Goal: Transaction & Acquisition: Purchase product/service

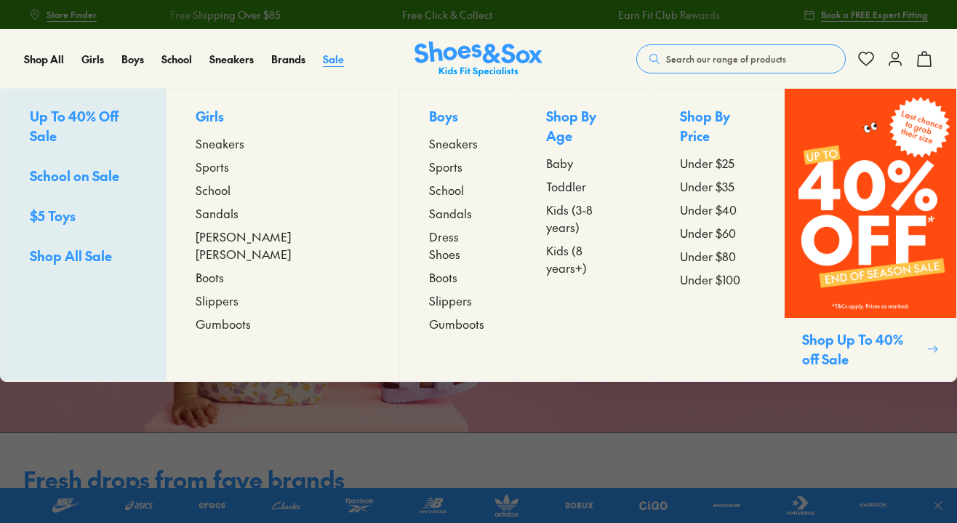
click at [339, 55] on span "Sale" at bounding box center [333, 59] width 21 height 15
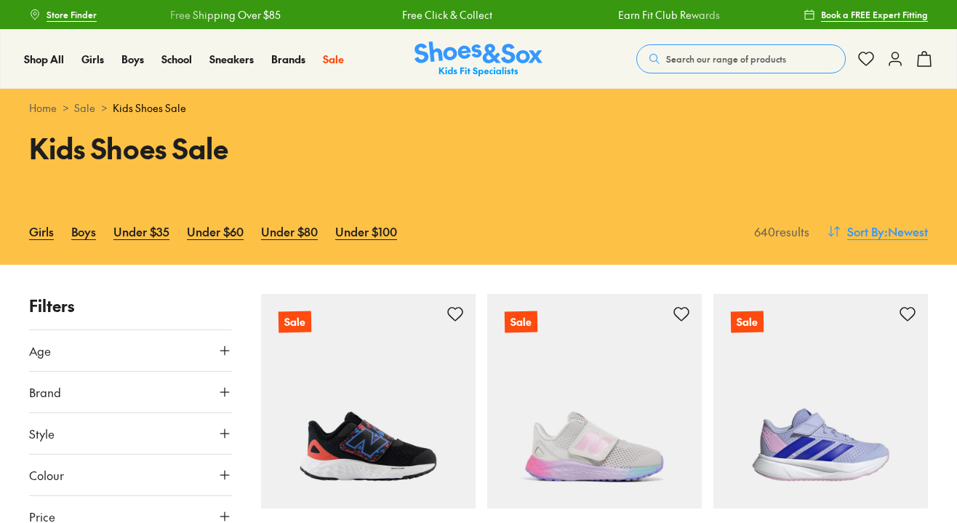
click at [892, 222] on span ": Newest" at bounding box center [906, 230] width 44 height 17
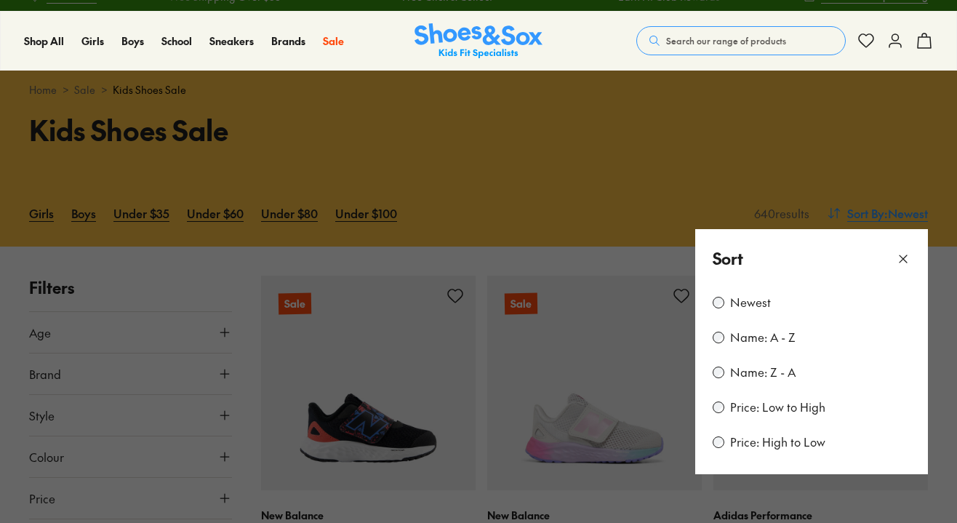
click at [892, 212] on button at bounding box center [478, 261] width 957 height 523
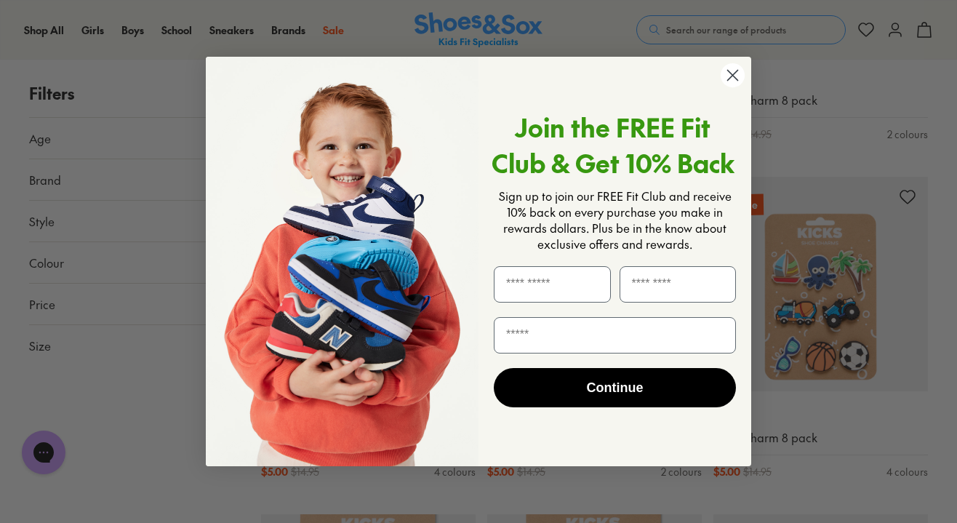
scroll to position [1475, 0]
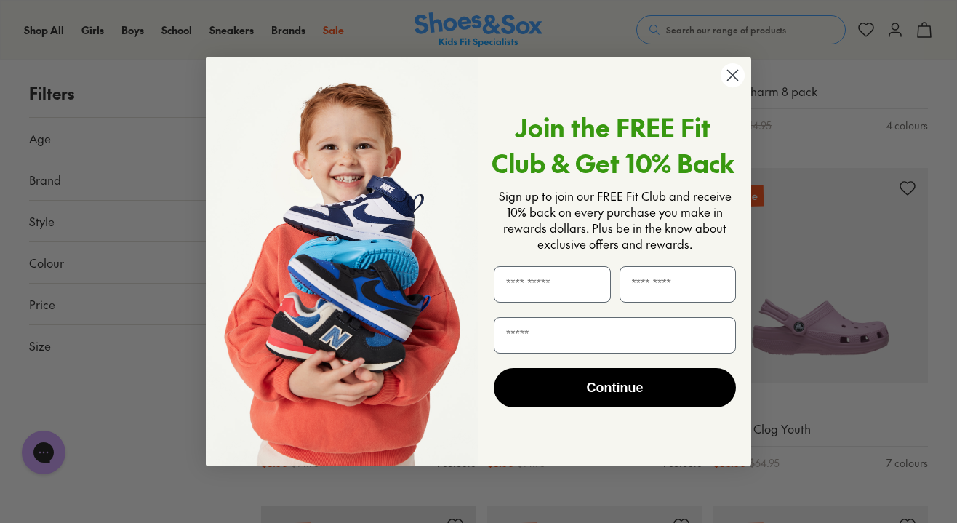
click at [732, 79] on circle "Close dialog" at bounding box center [733, 75] width 24 height 24
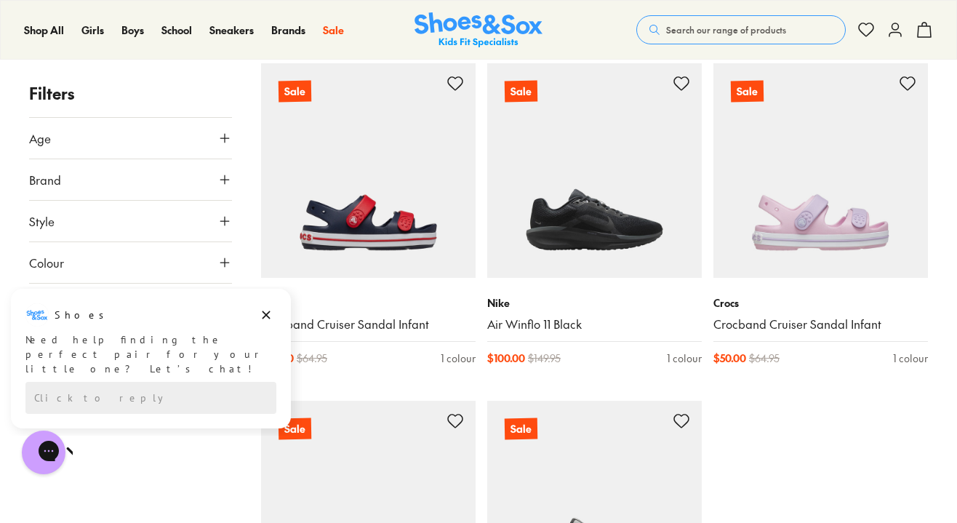
scroll to position [3265, 0]
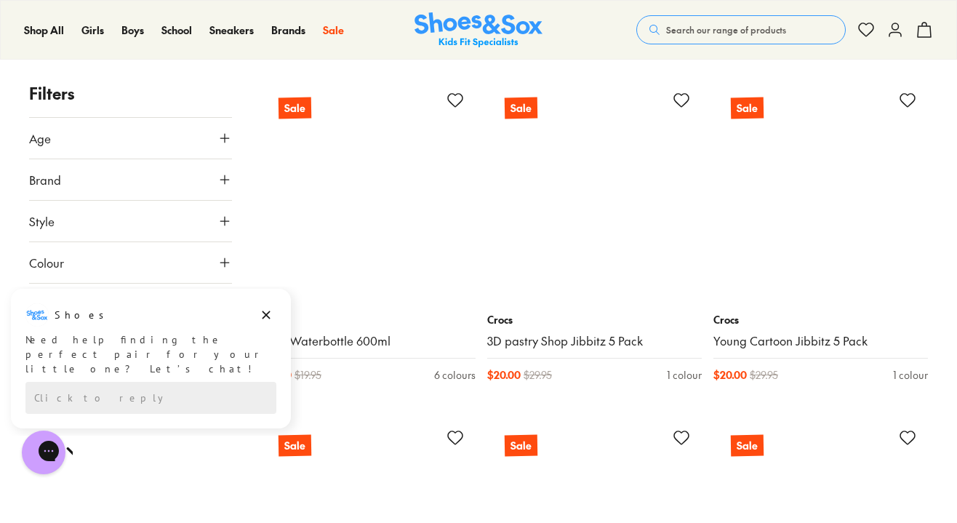
scroll to position [5909, 0]
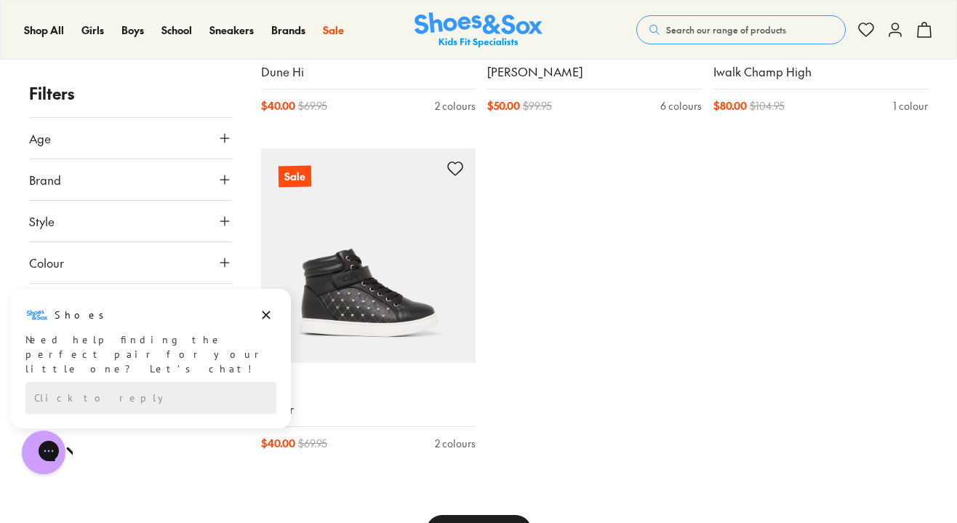
scroll to position [7228, 0]
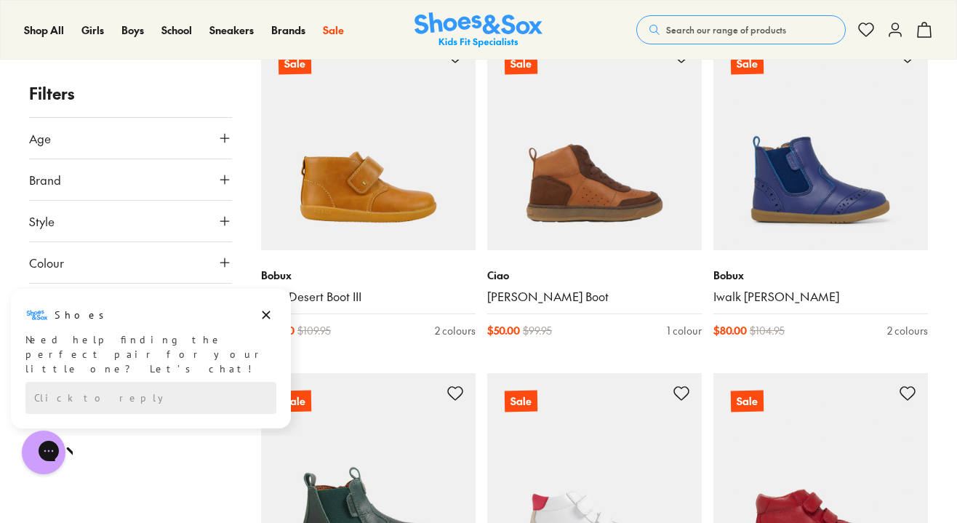
scroll to position [11155, 0]
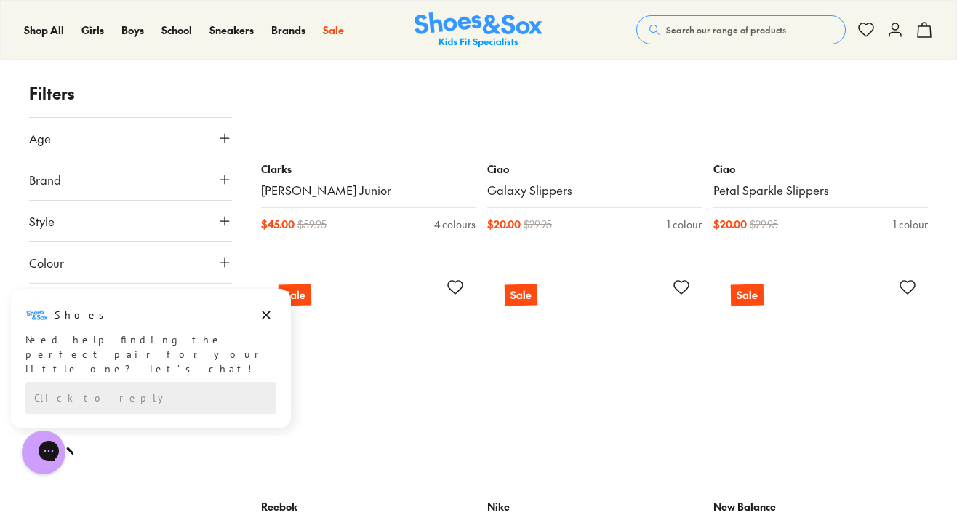
scroll to position [17811, 0]
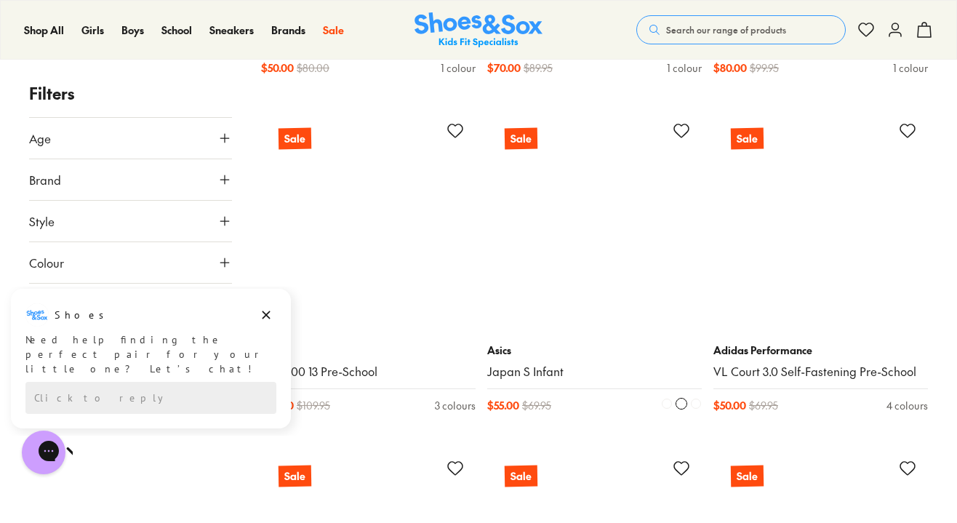
scroll to position [21381, 0]
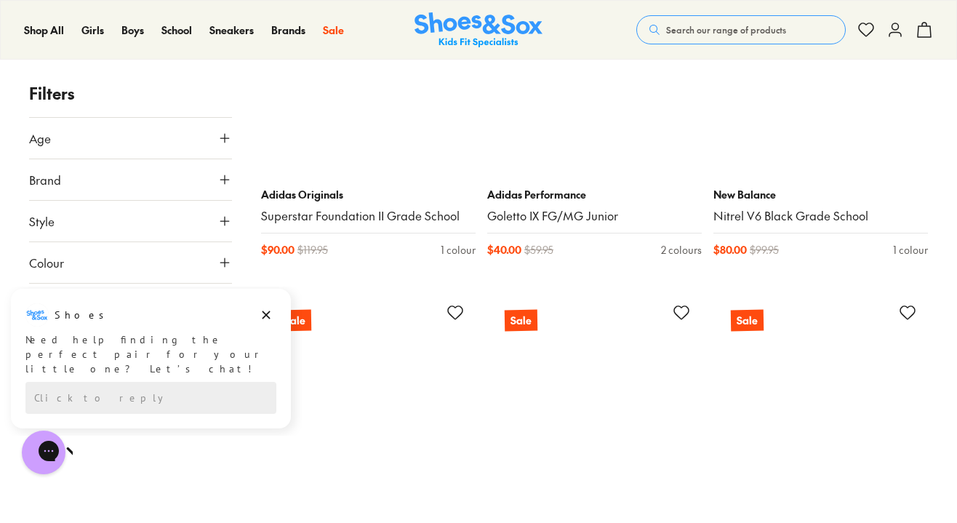
scroll to position [25096, 0]
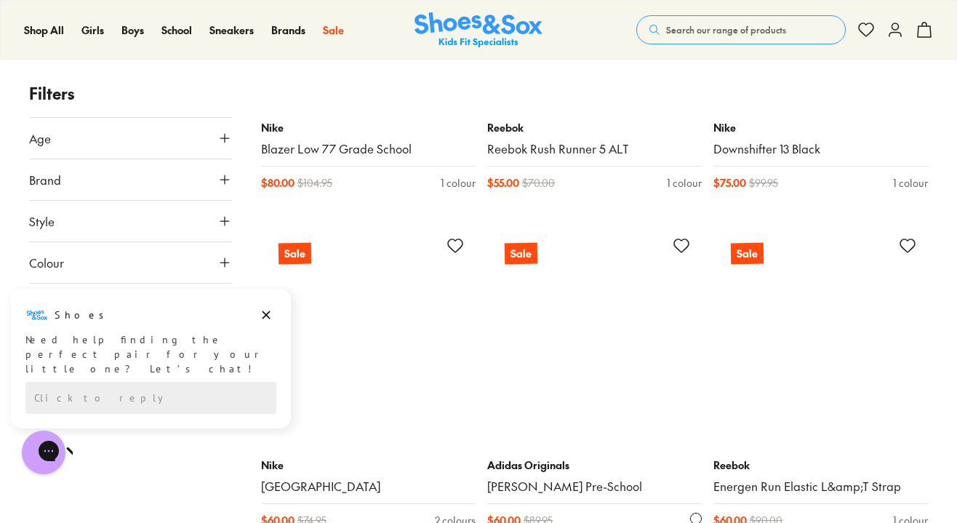
scroll to position [28519, 0]
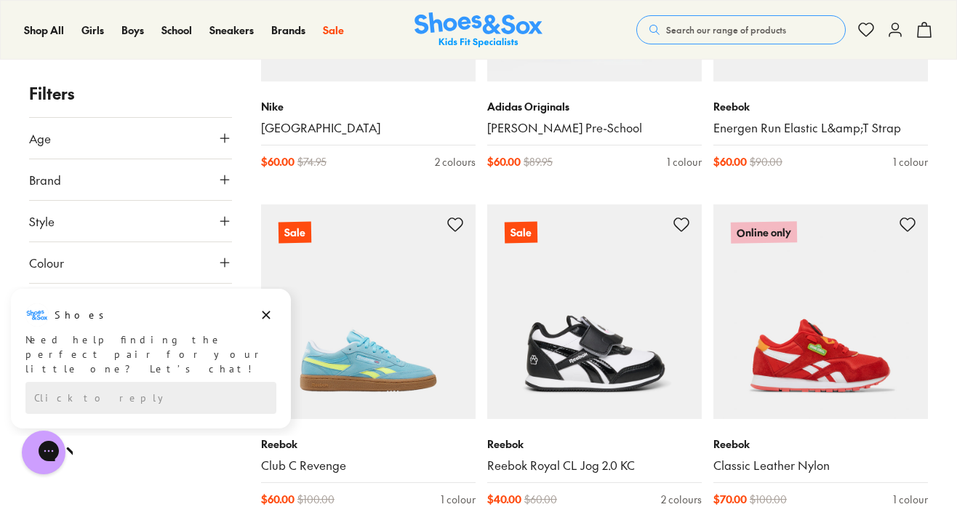
scroll to position [28936, 0]
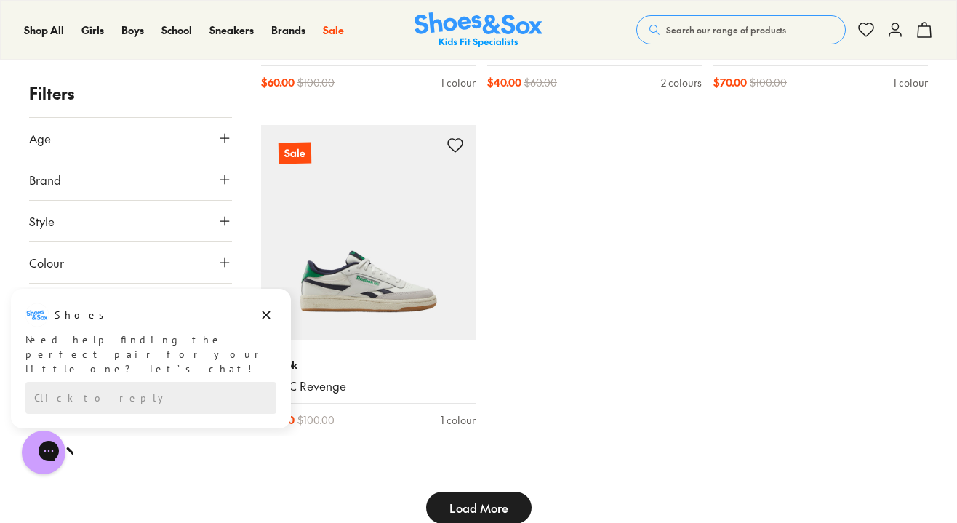
click at [511, 492] on button "Load More" at bounding box center [478, 508] width 105 height 32
